Goal: Information Seeking & Learning: Learn about a topic

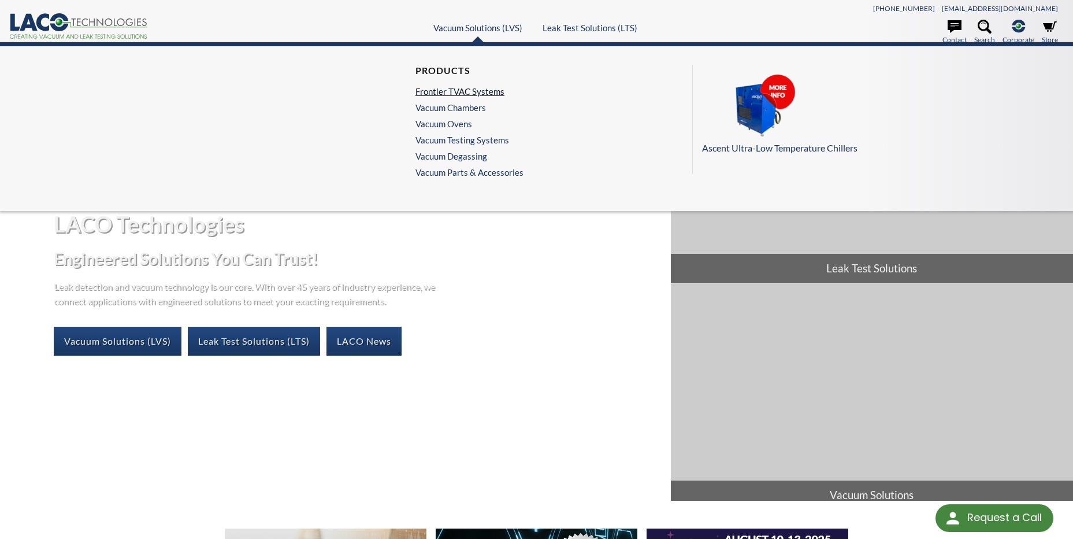
click at [473, 92] on link "Frontier TVAC Systems" at bounding box center [467, 91] width 102 height 10
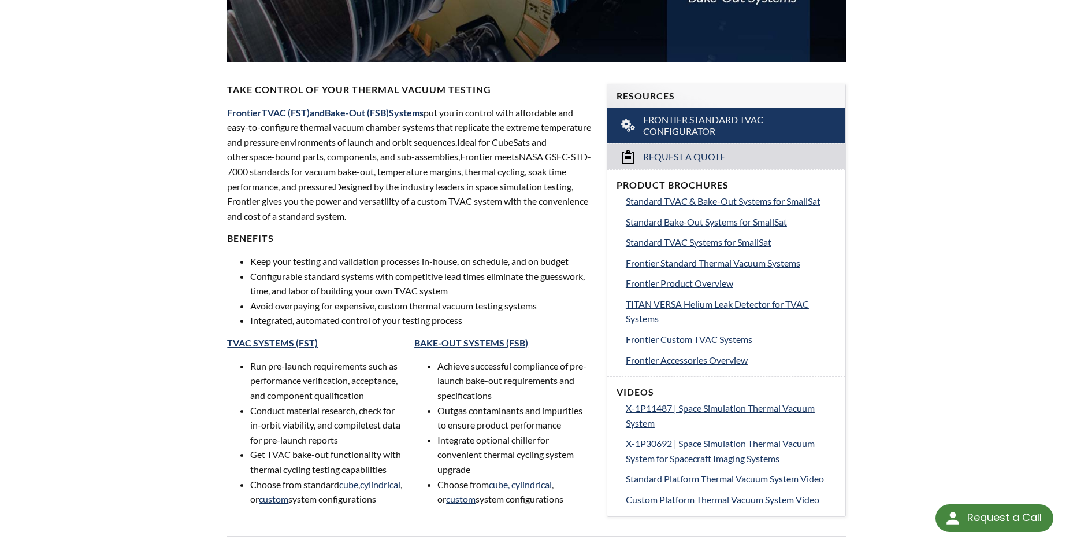
scroll to position [347, 0]
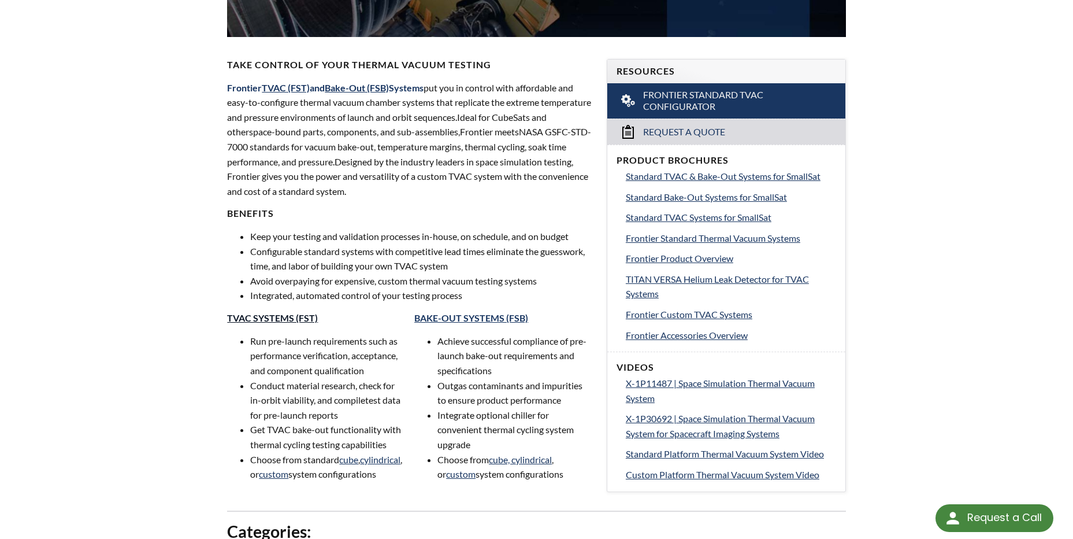
click at [298, 321] on link "TVAC SYSTEMS (FST)" at bounding box center [272, 317] width 91 height 11
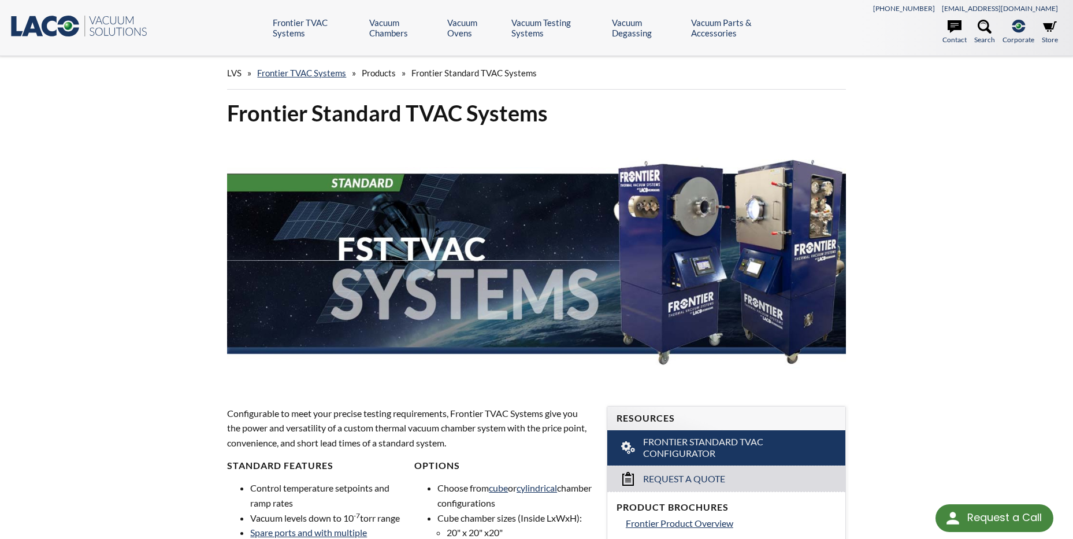
click at [81, 269] on div "LVS » Frontier TVAC Systems » Products » Frontier Standard TVAC Systems Frontie…" at bounding box center [536, 542] width 1073 height 972
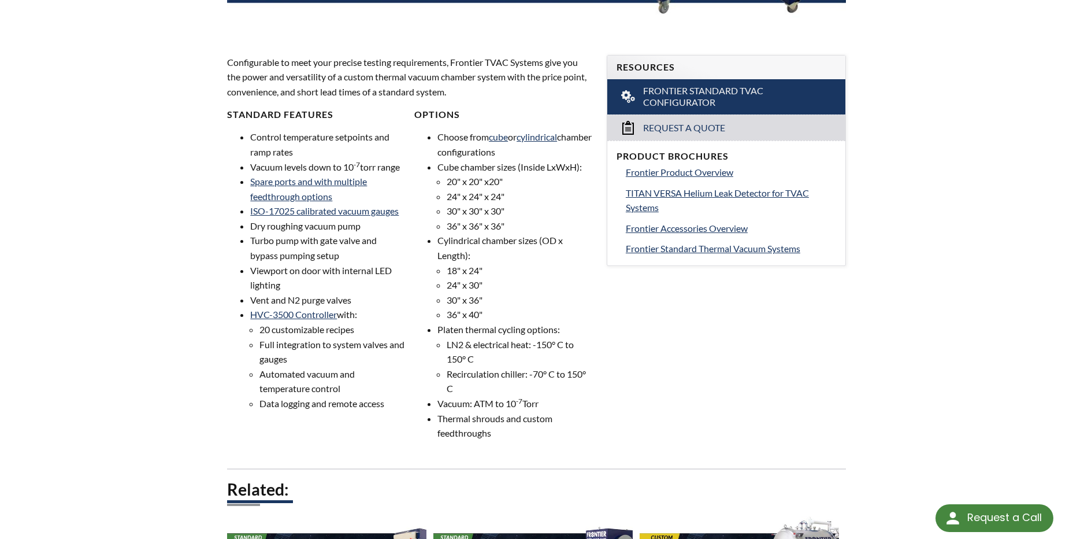
scroll to position [347, 0]
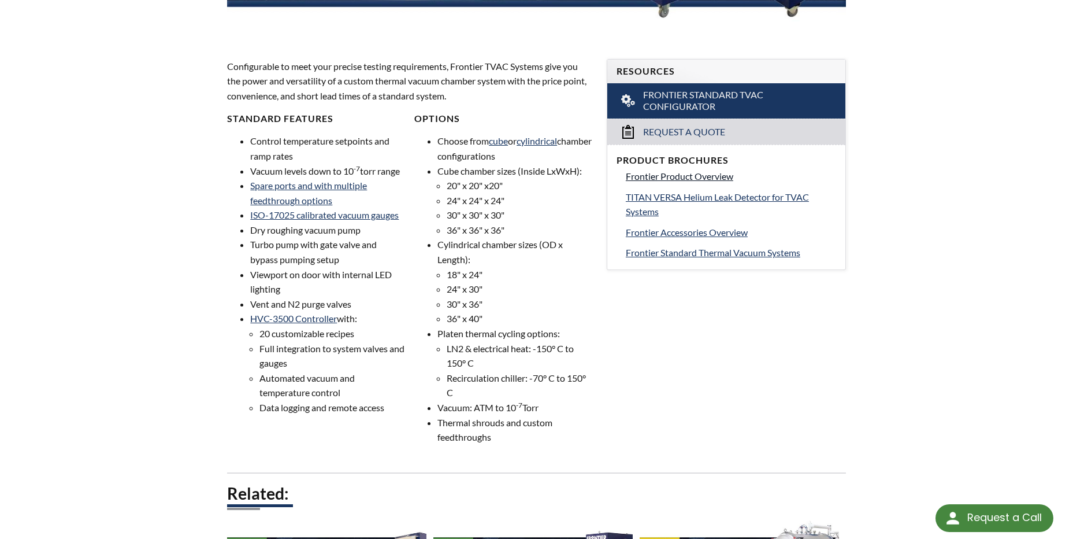
click at [670, 177] on span "Frontier Product Overview" at bounding box center [679, 175] width 107 height 11
click at [767, 199] on span "TITAN VERSA Helium Leak Detector for TVAC Systems" at bounding box center [717, 204] width 183 height 26
click at [701, 257] on span "Frontier Standard Thermal Vacuum Systems" at bounding box center [713, 252] width 175 height 11
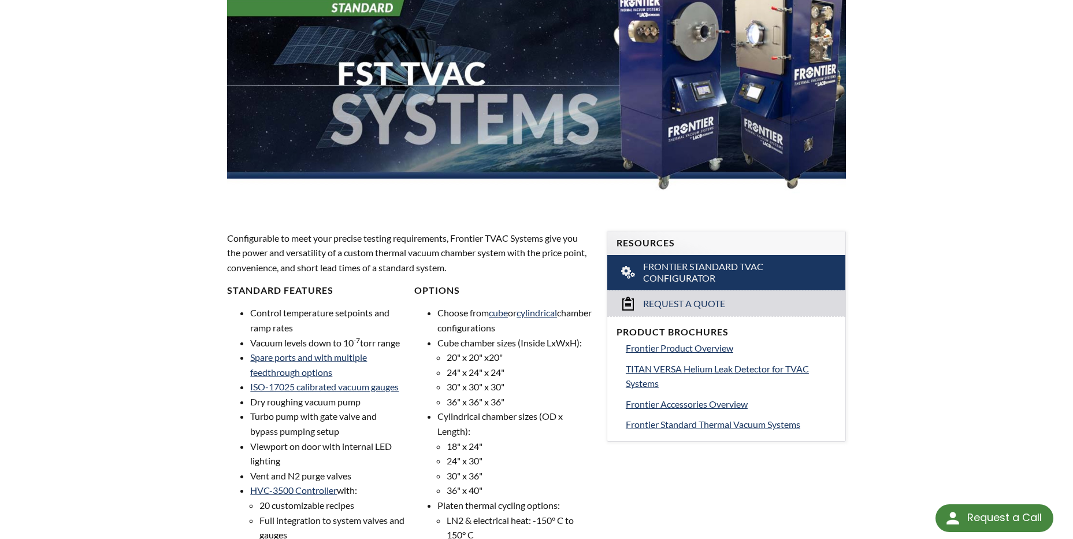
scroll to position [173, 0]
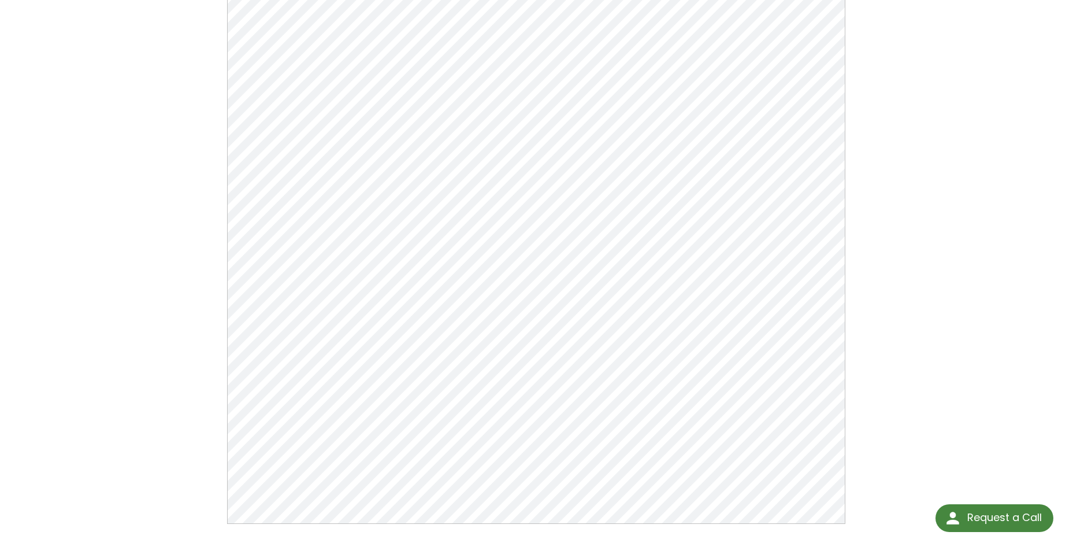
scroll to position [173, 0]
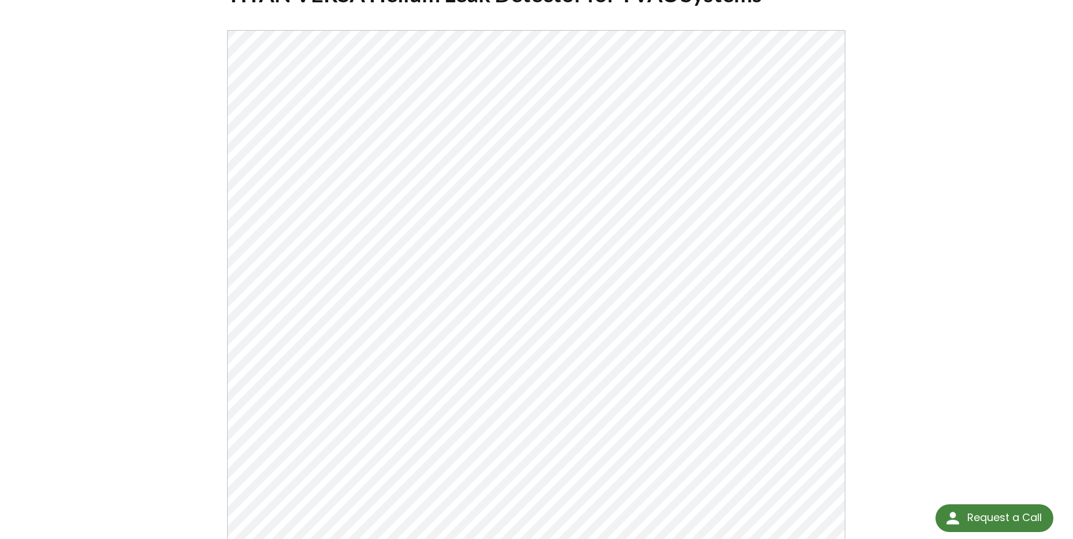
scroll to position [116, 0]
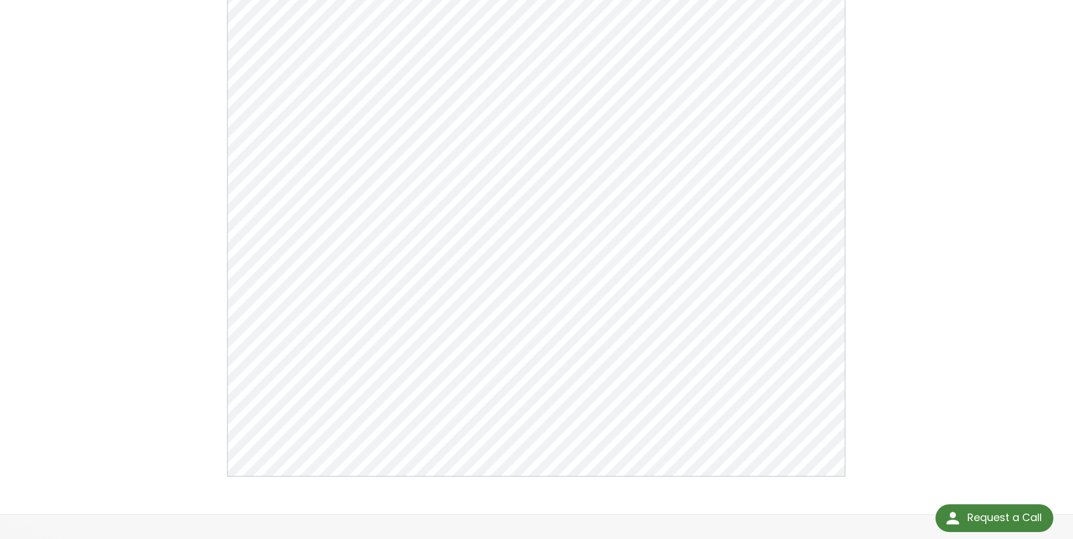
scroll to position [231, 0]
